Goal: Task Accomplishment & Management: Use online tool/utility

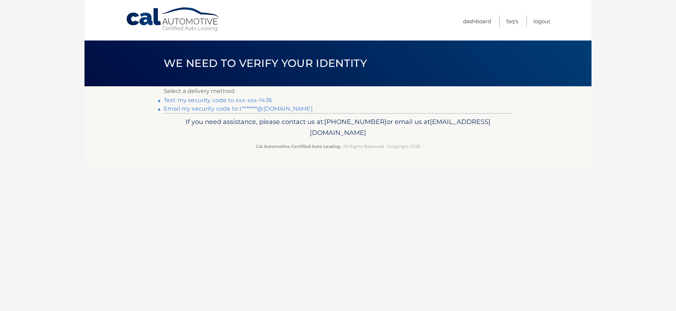
click at [253, 102] on link "Text my security code to xxx-xxx-1436" at bounding box center [218, 100] width 108 height 7
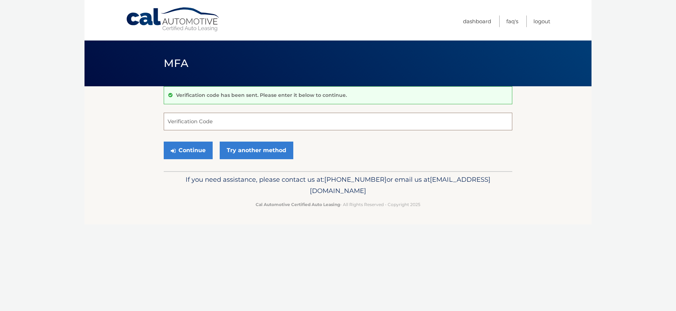
click at [255, 121] on input "Verification Code" at bounding box center [338, 122] width 349 height 18
type input "834694"
click at [192, 154] on button "Continue" at bounding box center [188, 151] width 49 height 18
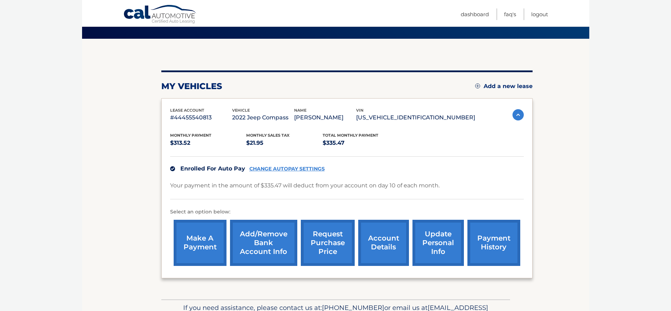
scroll to position [65, 0]
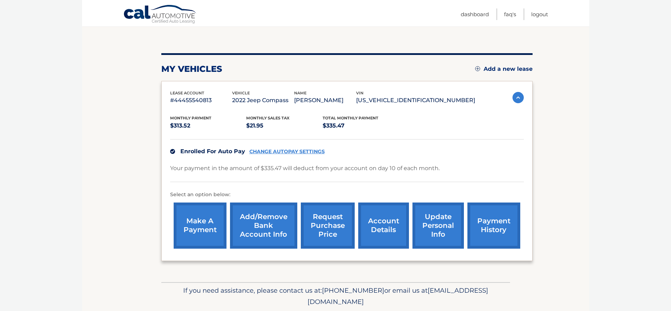
click at [209, 232] on link "make a payment" at bounding box center [200, 225] width 53 height 46
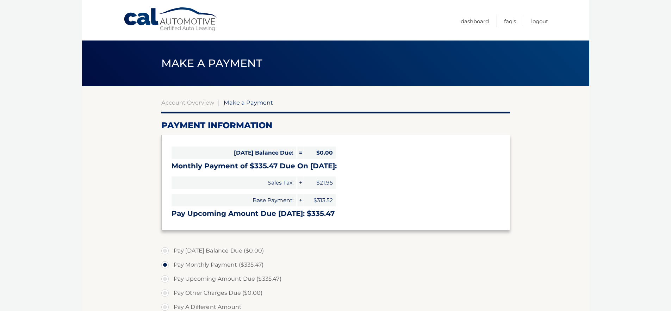
select select "ZTc0NDljZmQtZWY4Yy00N2RiLWE4YzQtZWI2YWYyY2JjZWJh"
